Goal: Task Accomplishment & Management: Use online tool/utility

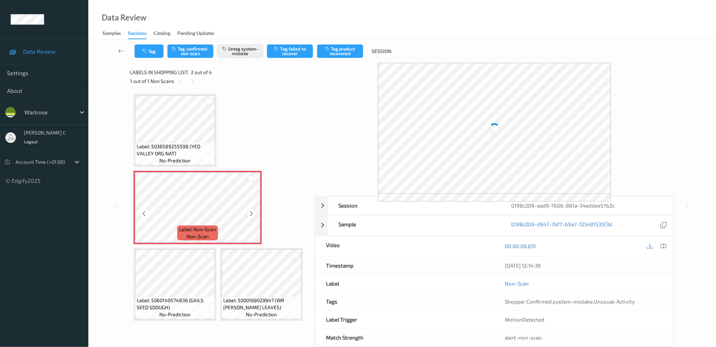
click at [249, 212] on icon at bounding box center [251, 213] width 6 height 6
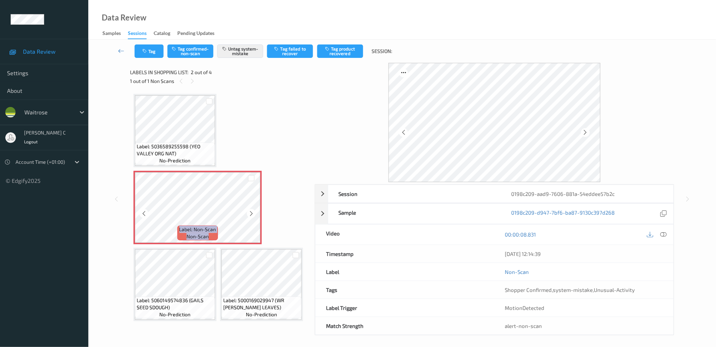
click at [249, 212] on icon at bounding box center [251, 213] width 6 height 6
click at [182, 152] on span "Label: 5036589255598 (YEO VALLEY ORG NAT)" at bounding box center [175, 150] width 77 height 14
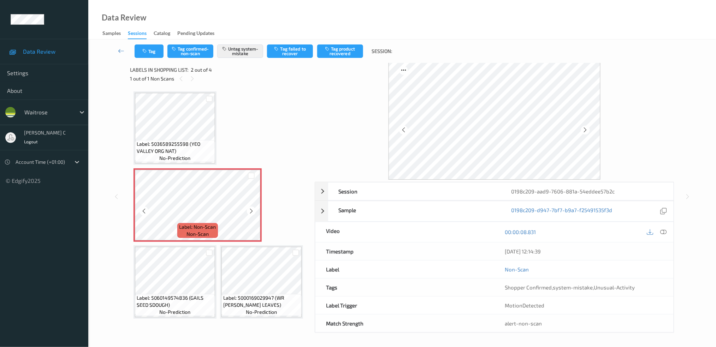
scroll to position [3, 0]
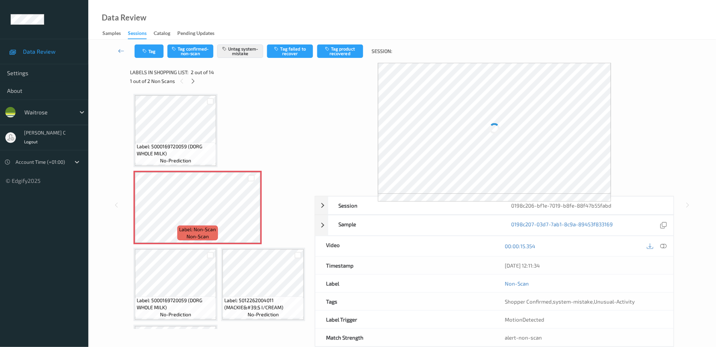
click at [176, 143] on span "Label: 5000169720059 (DORG WHOLE MILK)" at bounding box center [176, 150] width 78 height 14
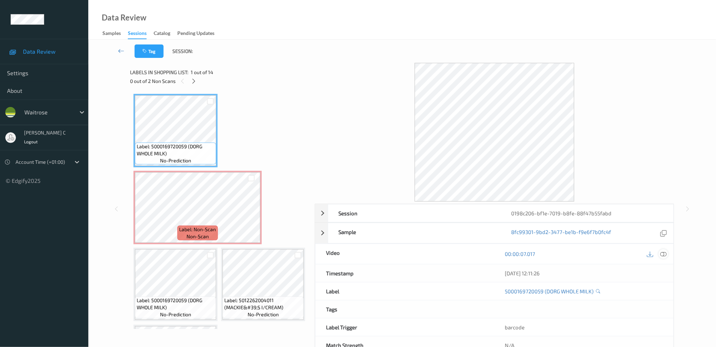
click at [663, 251] on icon at bounding box center [663, 254] width 6 height 6
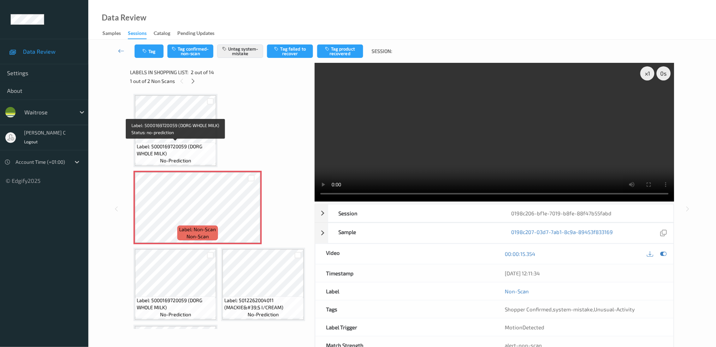
click at [185, 148] on span "Label: 5000169720059 (DORG WHOLE MILK)" at bounding box center [176, 150] width 78 height 14
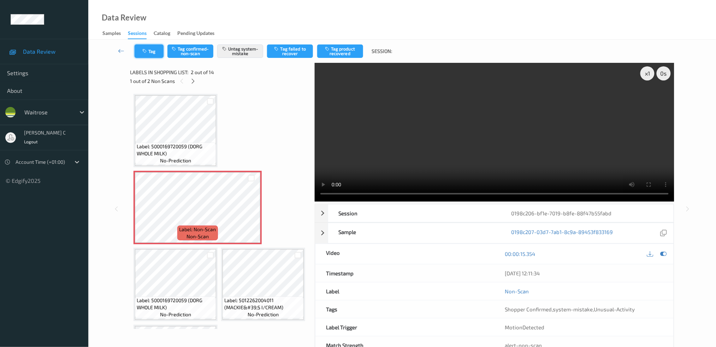
click at [150, 51] on button "Tag" at bounding box center [149, 50] width 29 height 13
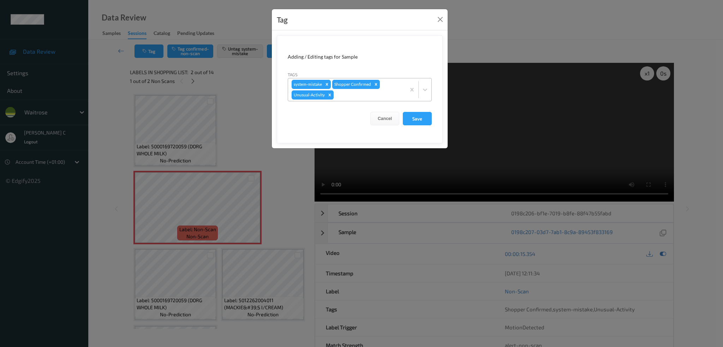
click at [331, 93] on icon "Remove Unusual-Activity" at bounding box center [329, 95] width 5 height 5
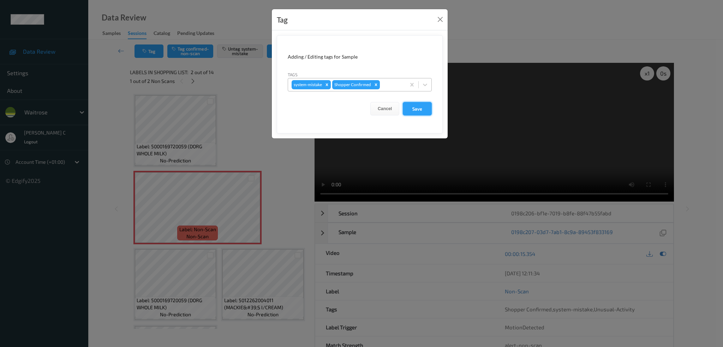
click at [411, 107] on button "Save" at bounding box center [417, 108] width 29 height 13
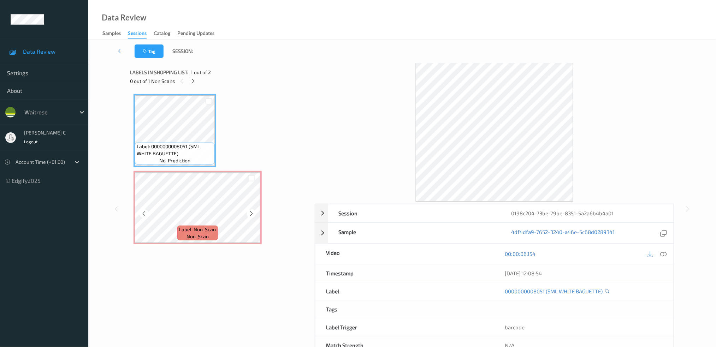
click at [196, 171] on div "Label: Non-Scan non-scan" at bounding box center [197, 207] width 128 height 73
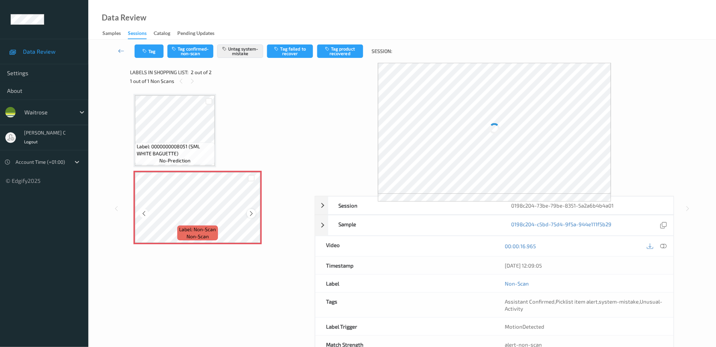
click at [250, 214] on icon at bounding box center [251, 213] width 6 height 6
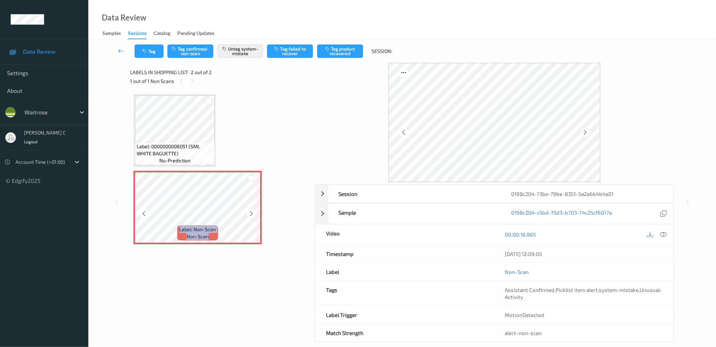
click at [250, 214] on icon at bounding box center [251, 213] width 6 height 6
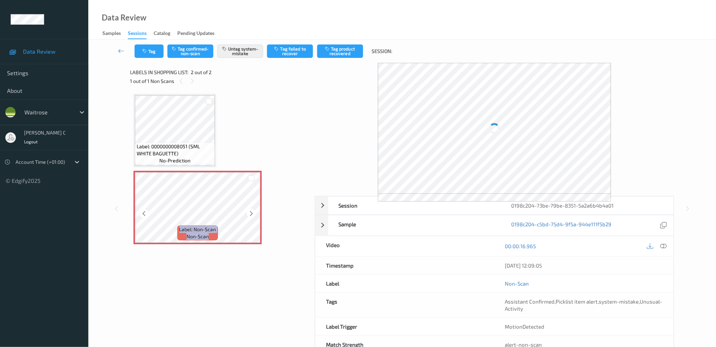
click at [250, 214] on icon at bounding box center [251, 213] width 6 height 6
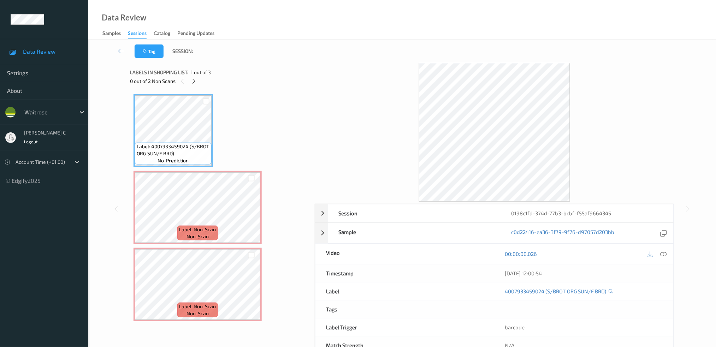
click at [188, 79] on div "0 out of 2 Non Scans" at bounding box center [220, 81] width 180 height 9
click at [664, 254] on icon at bounding box center [663, 254] width 6 height 6
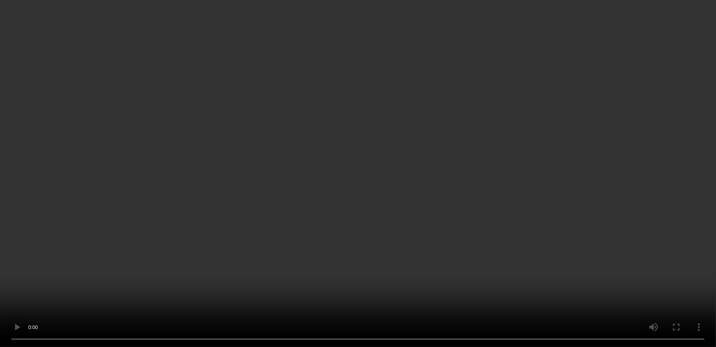
scroll to position [22, 0]
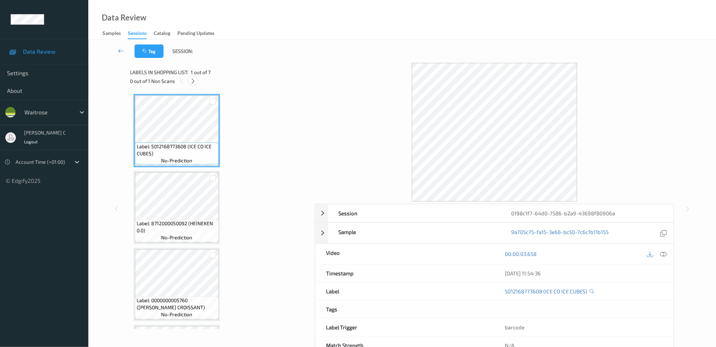
click at [191, 79] on icon at bounding box center [193, 81] width 6 height 6
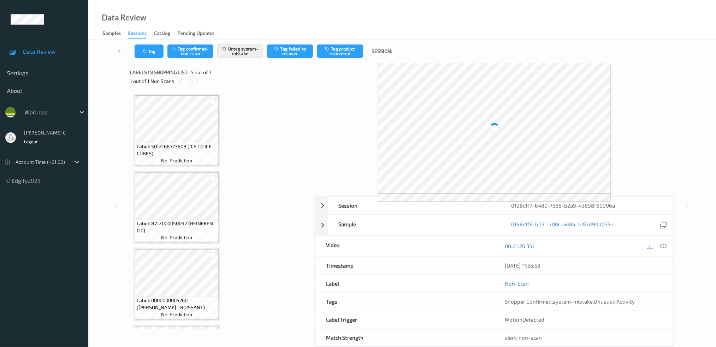
scroll to position [233, 0]
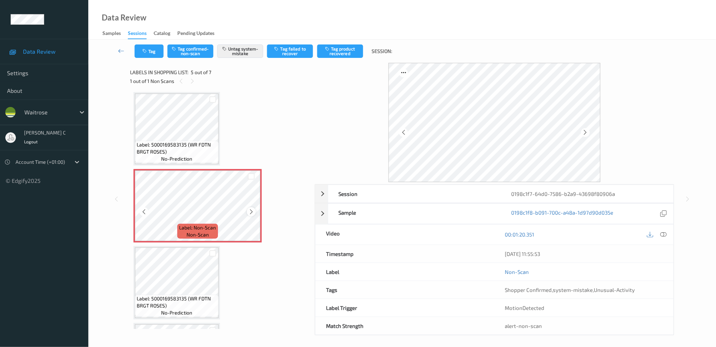
click at [249, 210] on icon at bounding box center [251, 212] width 6 height 6
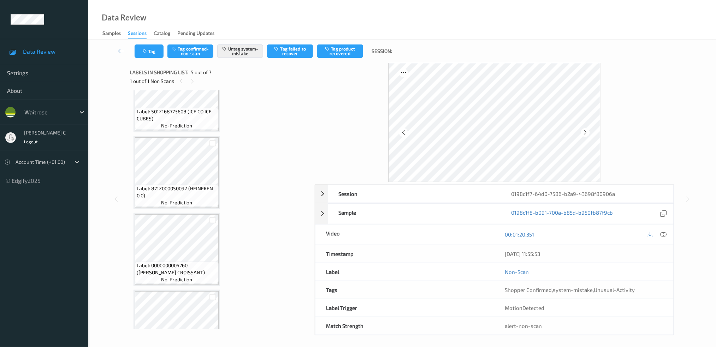
scroll to position [47, 0]
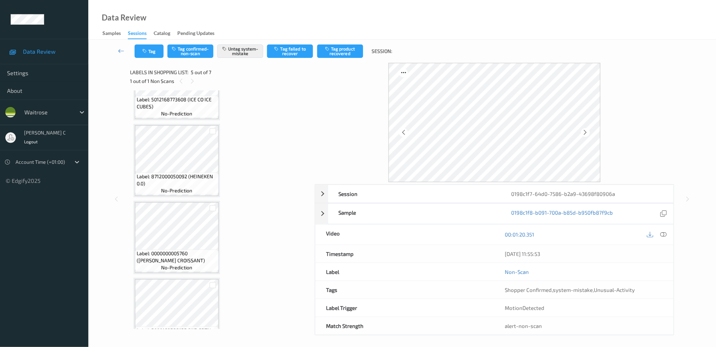
click at [187, 250] on span "Label: 0000000005760 ([PERSON_NAME] CROISSANT)" at bounding box center [177, 257] width 80 height 14
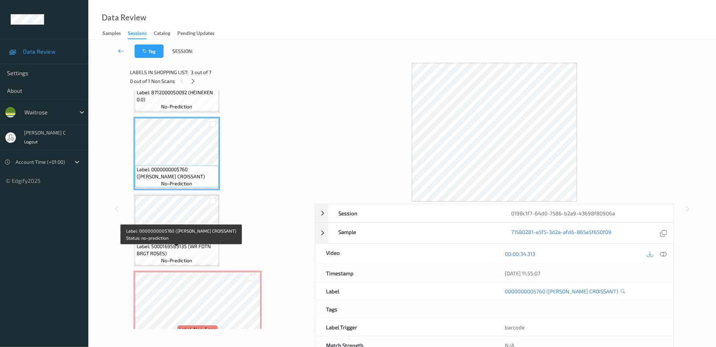
scroll to position [141, 0]
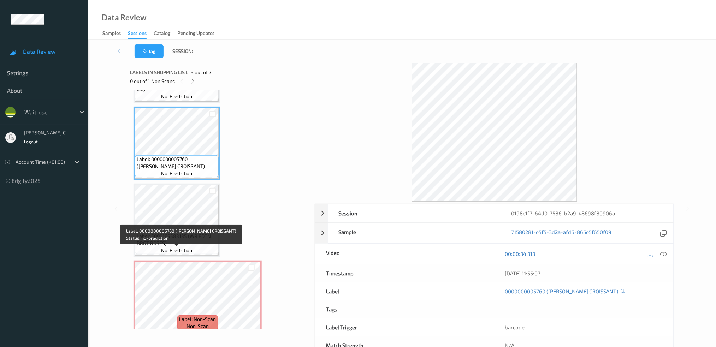
click at [187, 249] on span "no-prediction" at bounding box center [176, 250] width 31 height 7
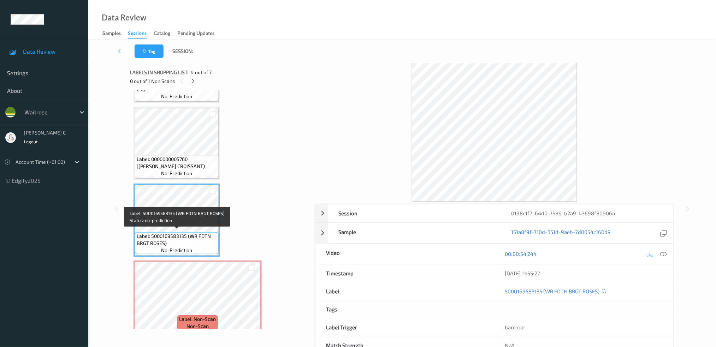
scroll to position [94, 0]
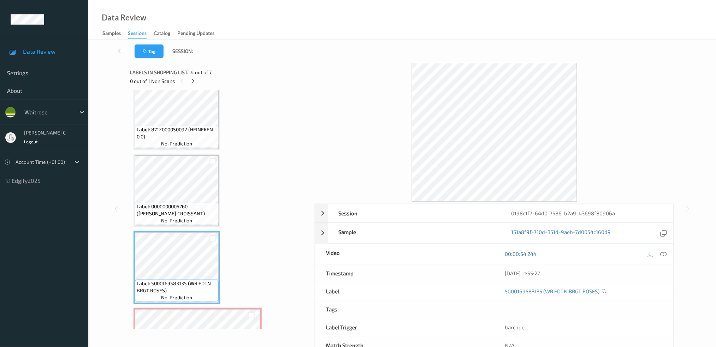
click at [178, 218] on span "no-prediction" at bounding box center [176, 220] width 31 height 7
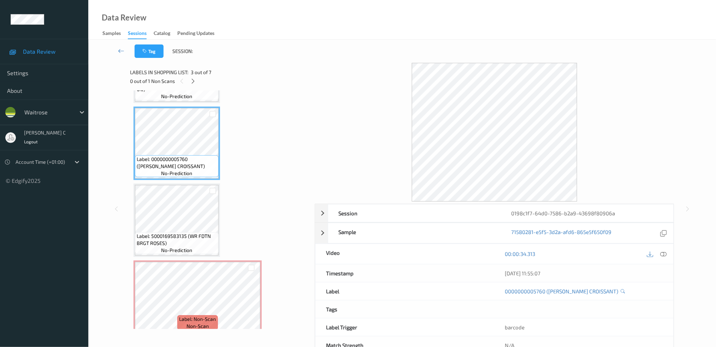
click at [184, 237] on span "Label: 5000169583135 (WR FDTN BRGT ROSES)" at bounding box center [177, 240] width 80 height 14
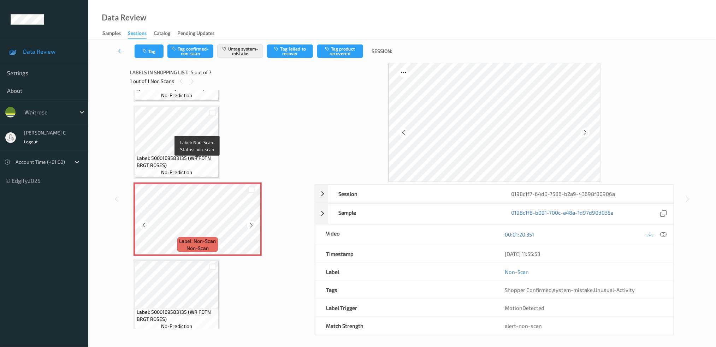
scroll to position [111, 0]
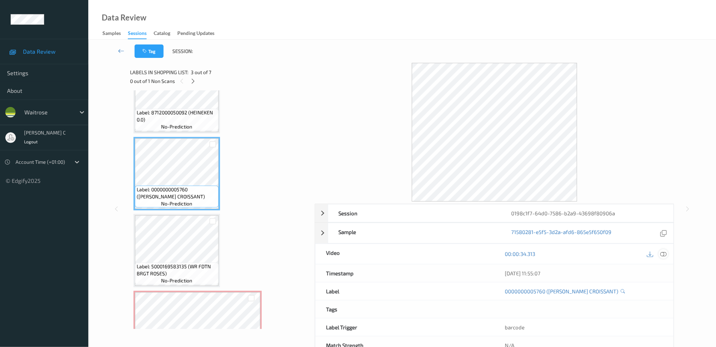
click at [666, 255] on icon at bounding box center [663, 254] width 6 height 6
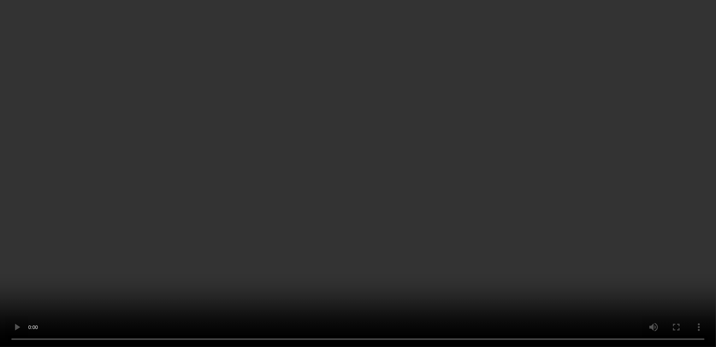
scroll to position [205, 0]
